Goal: Transaction & Acquisition: Purchase product/service

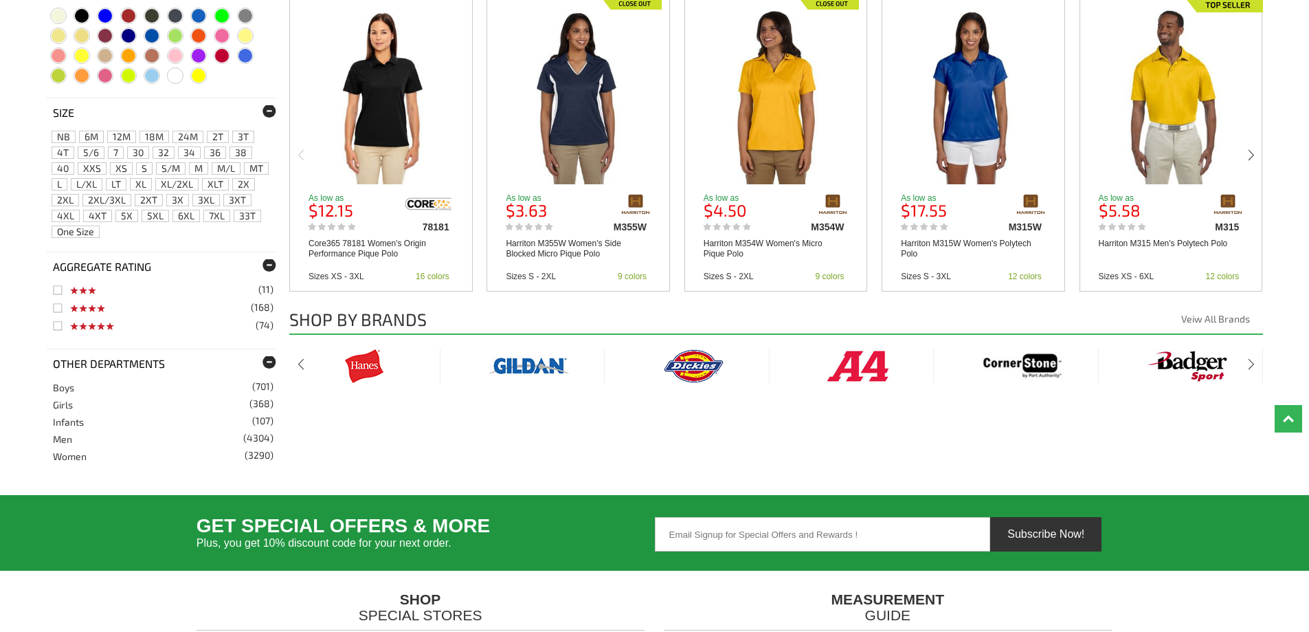
scroll to position [1991, 0]
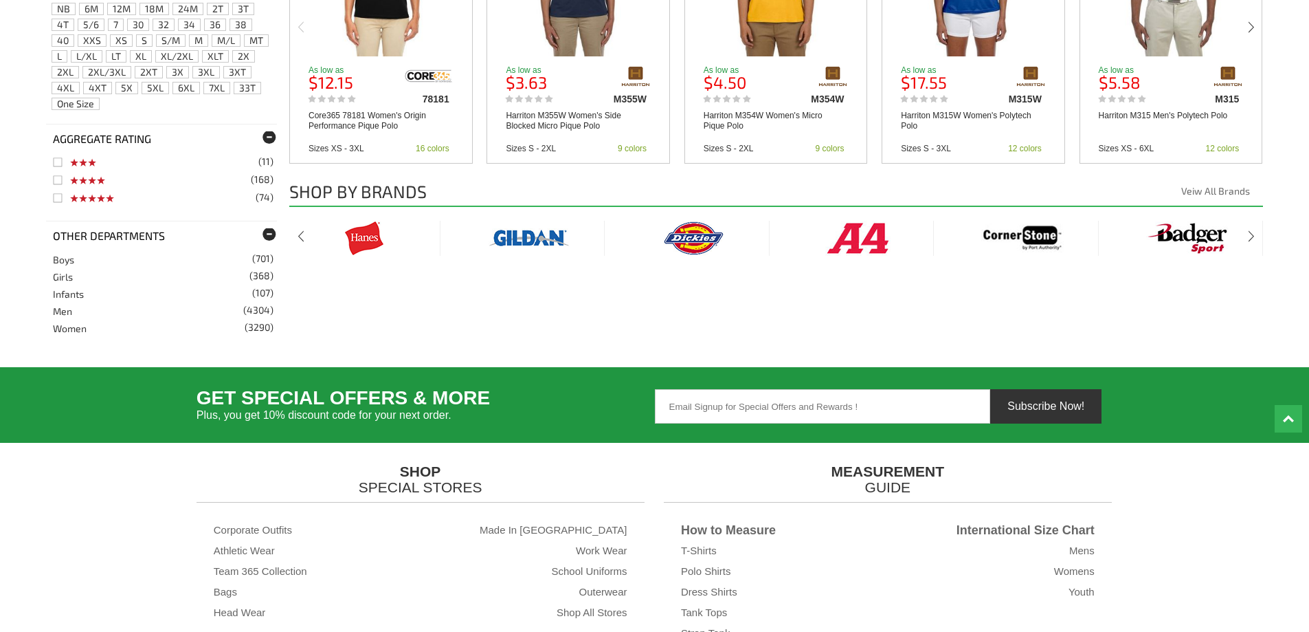
click at [516, 234] on img at bounding box center [529, 238] width 82 height 35
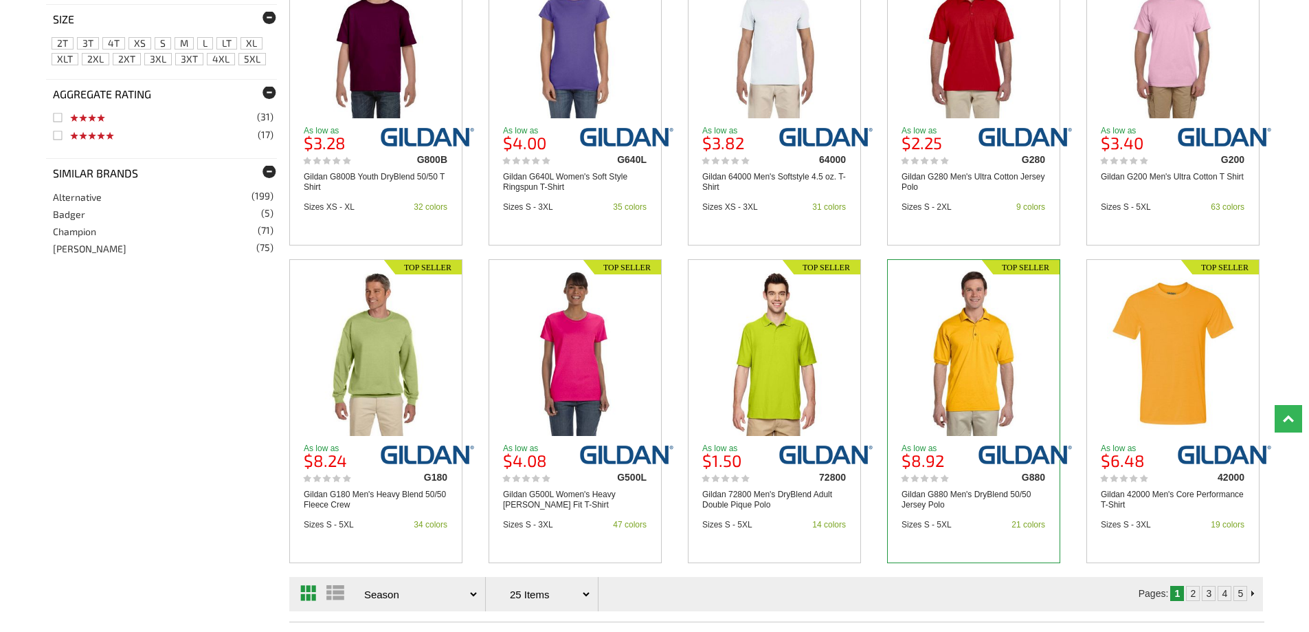
scroll to position [1581, 0]
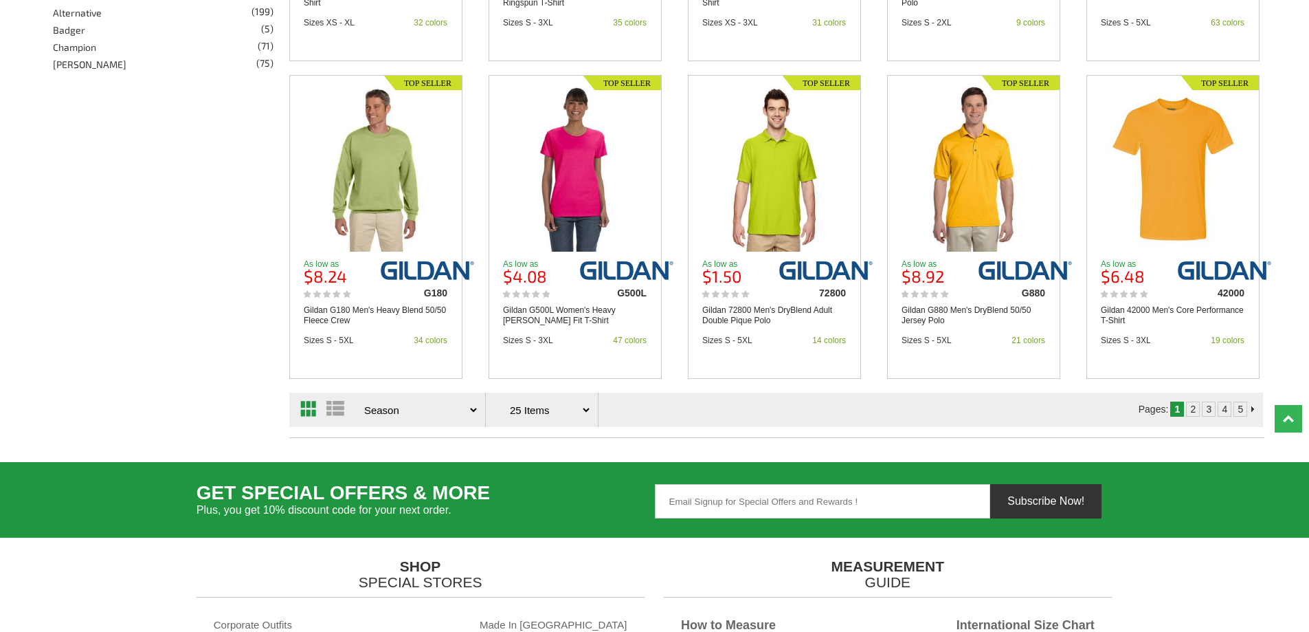
click at [1194, 405] on link "2" at bounding box center [1192, 408] width 5 height 11
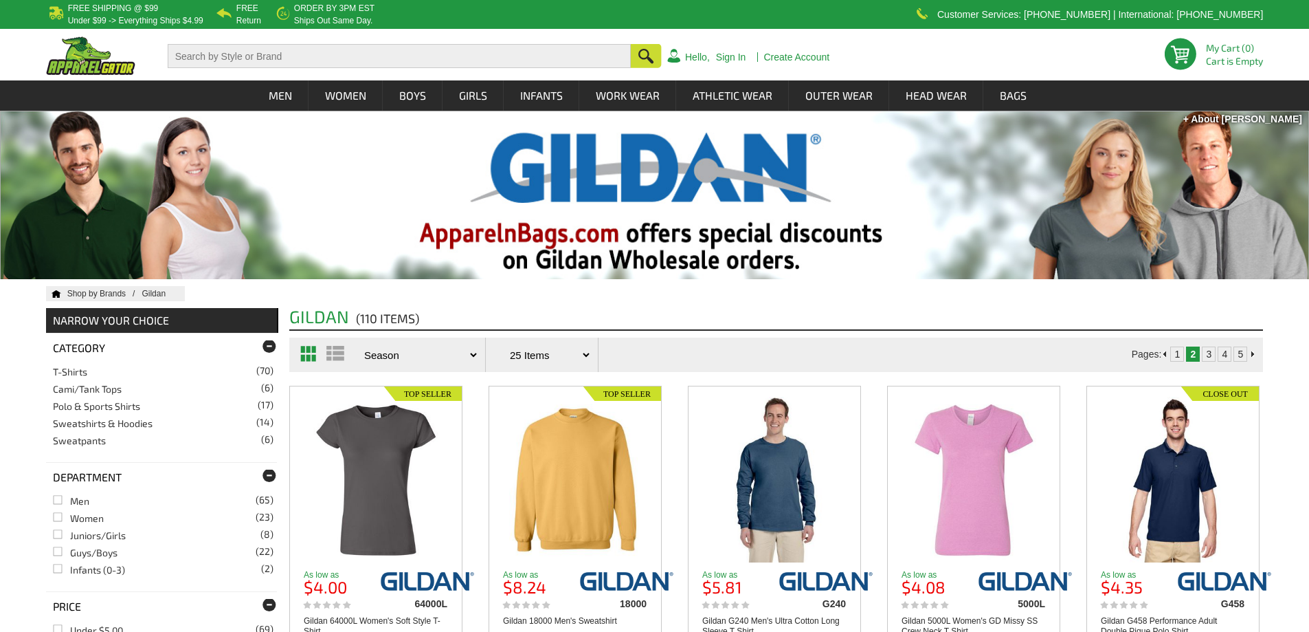
click at [92, 66] on img at bounding box center [90, 55] width 89 height 38
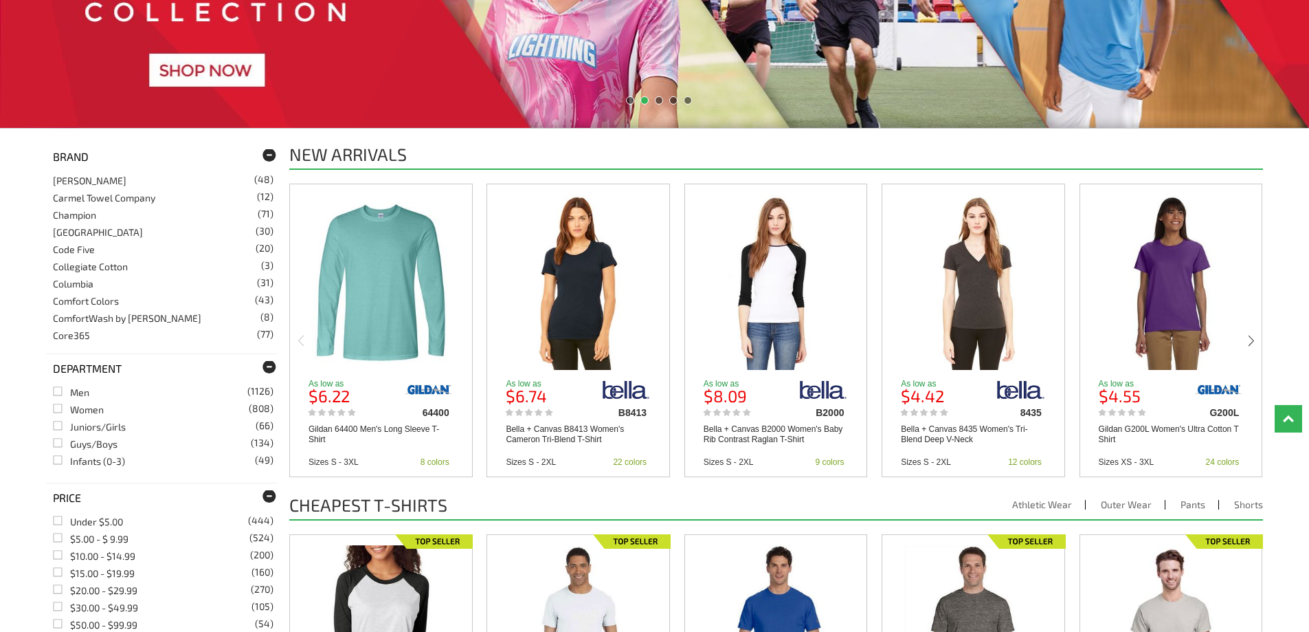
scroll to position [344, 0]
click at [263, 210] on span "(1)" at bounding box center [268, 214] width 11 height 10
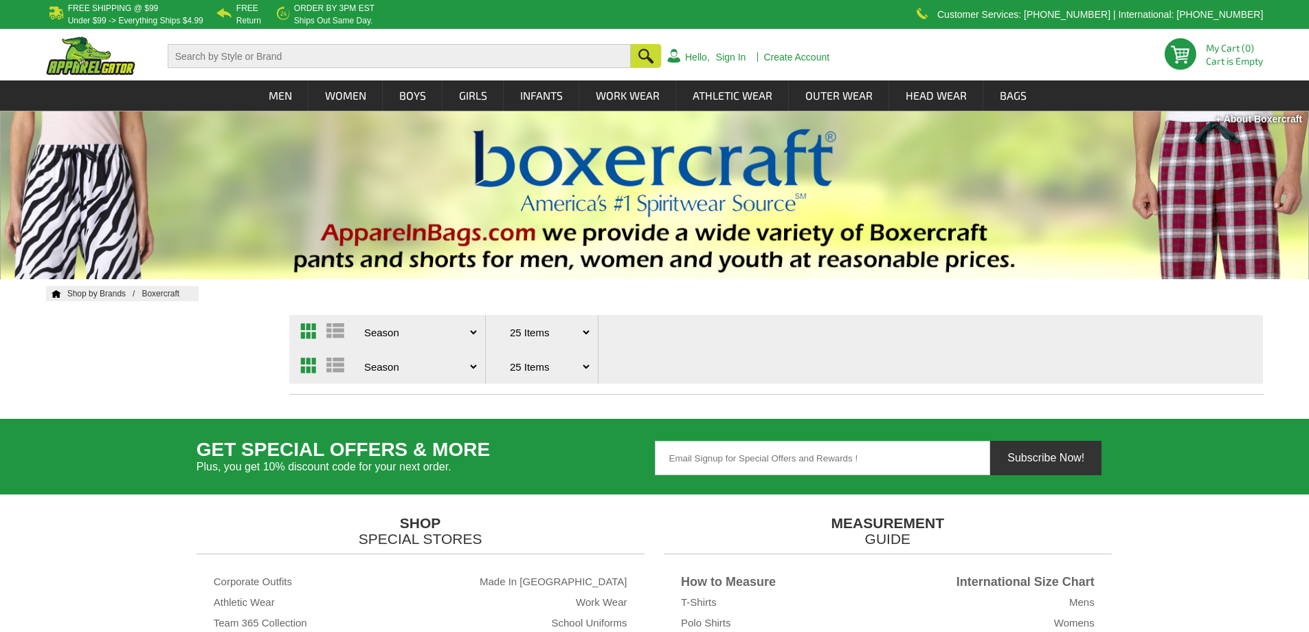
click at [469, 321] on select "Price - Low to High Price - High to Low Reviews Season Top Seller" at bounding box center [420, 332] width 119 height 34
click at [543, 340] on select "25 Items 50 Items 75 Items 100 Items ALL" at bounding box center [550, 332] width 86 height 34
click at [546, 335] on select "25 Items 50 Items 75 Items 100 Items ALL" at bounding box center [550, 332] width 86 height 34
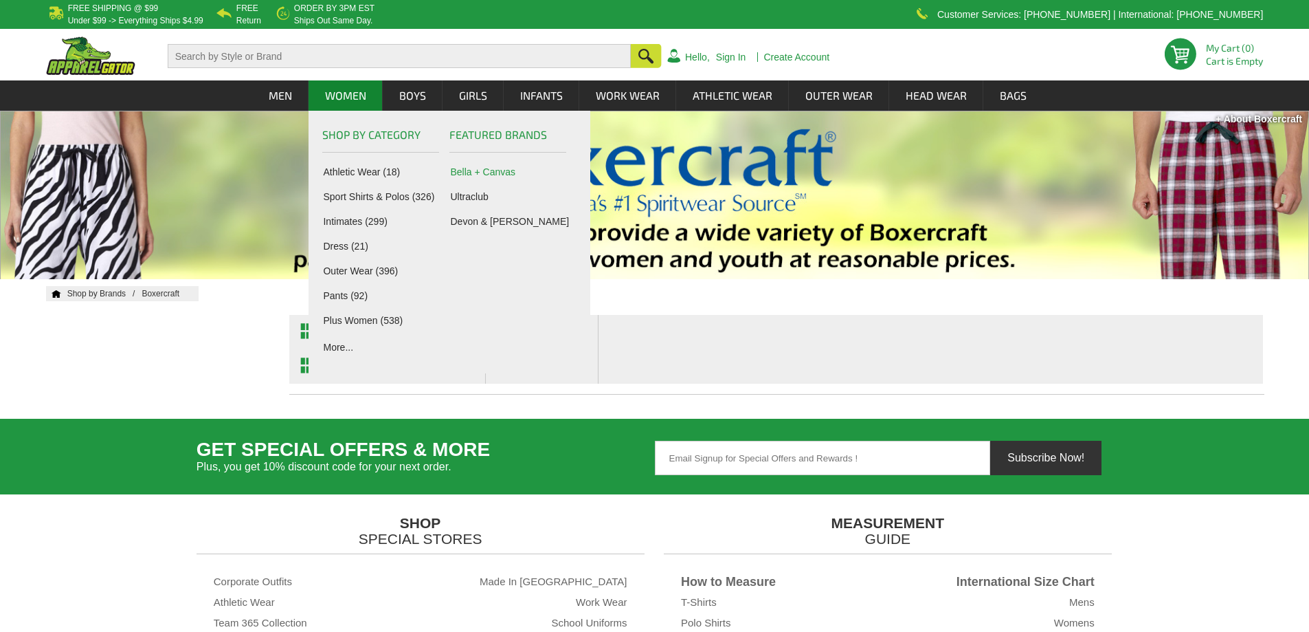
click at [472, 173] on link "Bella + Canvas" at bounding box center [510, 171] width 121 height 11
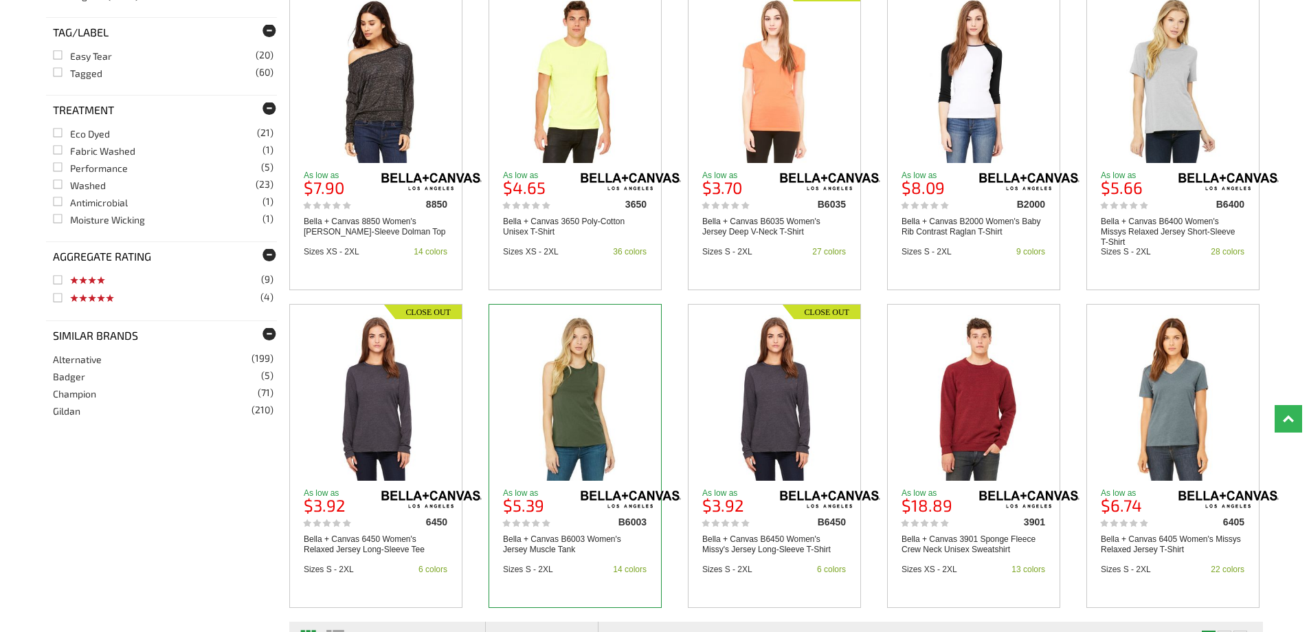
scroll to position [1512, 0]
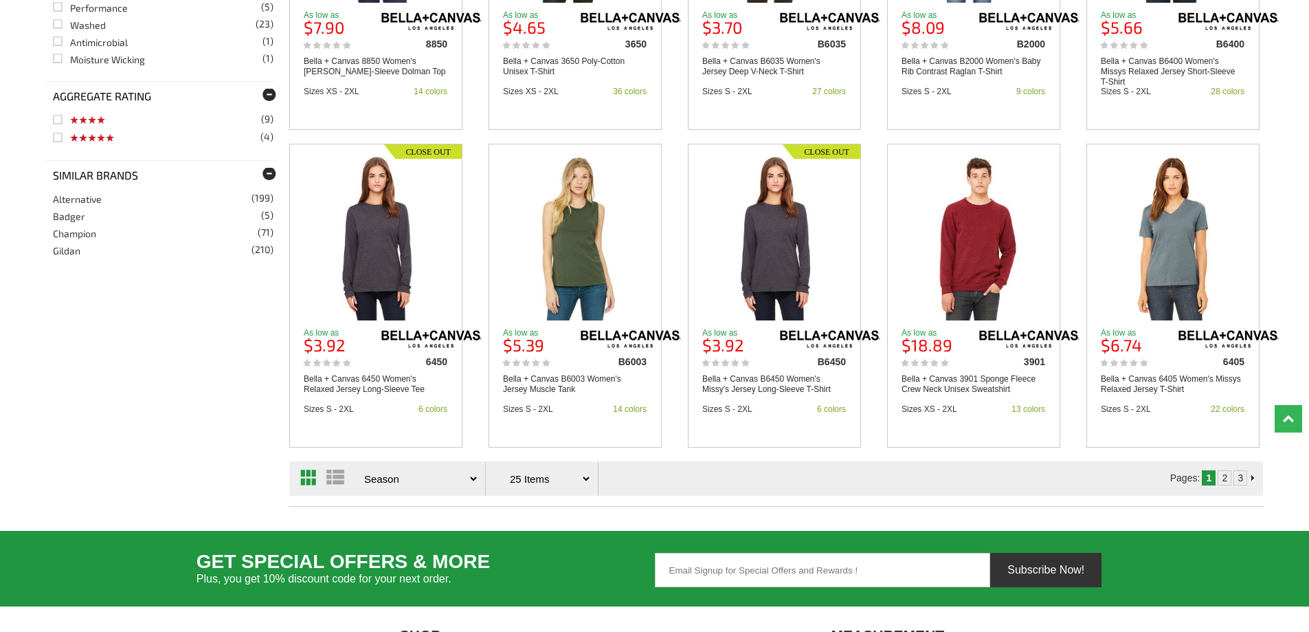
click at [559, 473] on select "25 Items 50 Items 75 Items 100 Items ALL" at bounding box center [550, 478] width 86 height 34
click at [559, 472] on select "25 Items 50 Items 75 Items 100 Items ALL" at bounding box center [550, 478] width 86 height 34
click at [558, 472] on select "25 Items 50 Items 75 Items 100 Items ALL" at bounding box center [550, 478] width 86 height 34
click at [557, 470] on select "25 Items 50 Items 75 Items 100 Items ALL" at bounding box center [550, 478] width 86 height 34
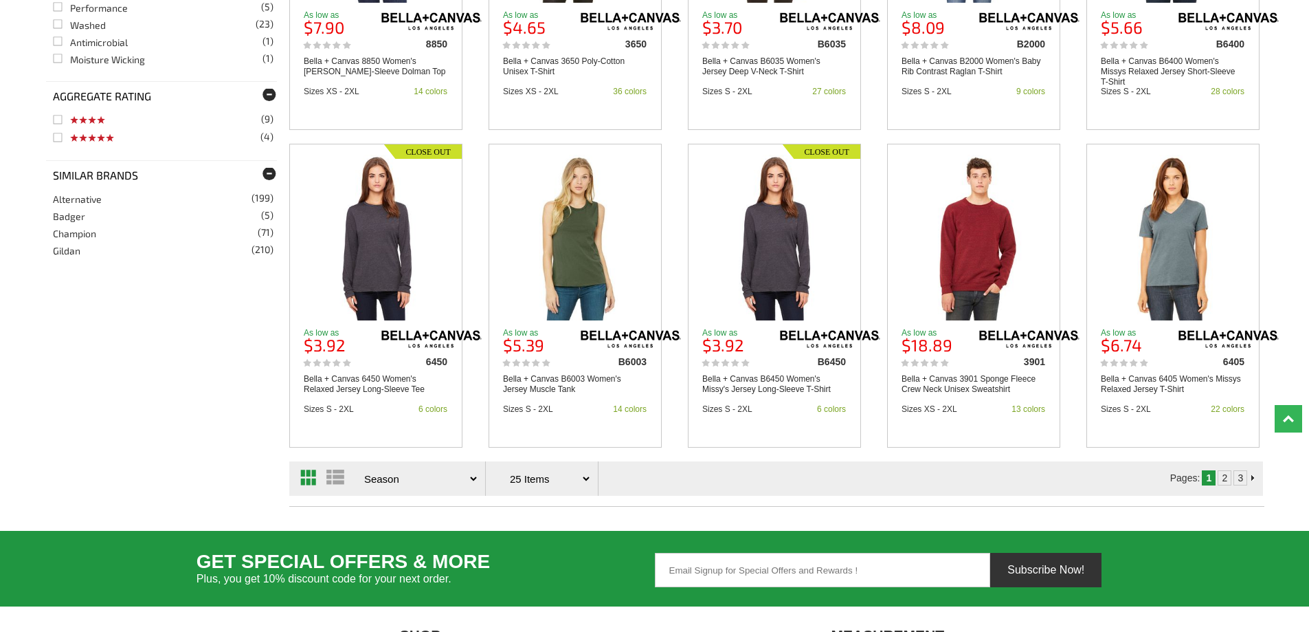
select select "/bella-canvas/index.htm?department=women&pagesize=999"
click at [507, 461] on select "25 Items 50 Items 75 Items 100 Items ALL" at bounding box center [550, 478] width 86 height 34
